Goal: Information Seeking & Learning: Find specific fact

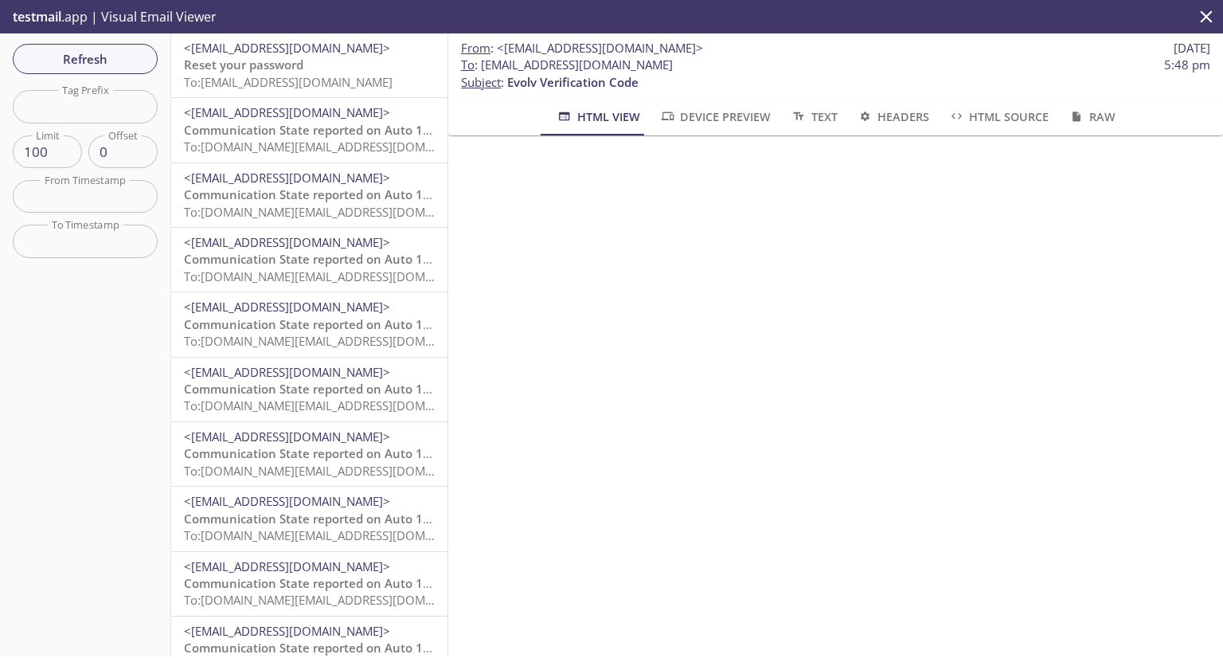
click at [290, 69] on span "Reset your password" at bounding box center [243, 65] width 119 height 16
